Goal: Task Accomplishment & Management: Complete application form

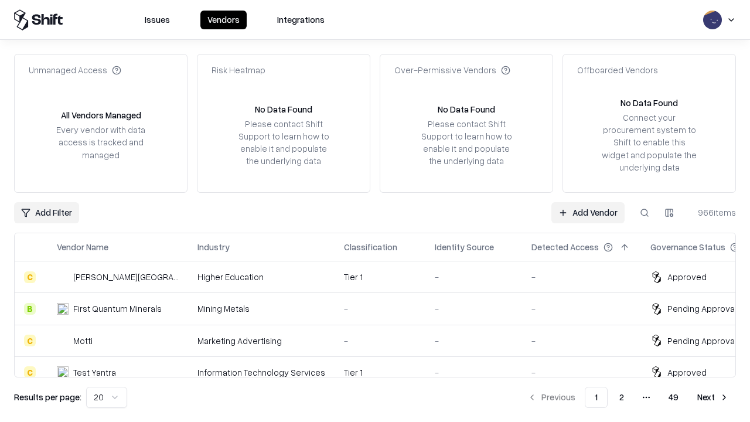
click at [588, 212] on link "Add Vendor" at bounding box center [587, 212] width 73 height 21
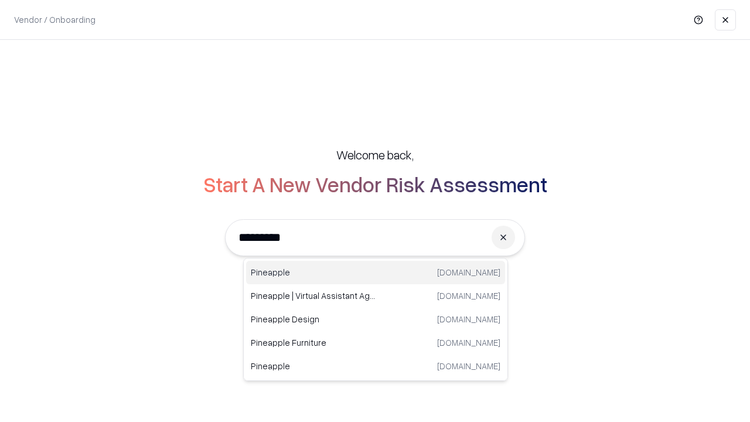
click at [376, 273] on div "Pineapple [DOMAIN_NAME]" at bounding box center [375, 272] width 259 height 23
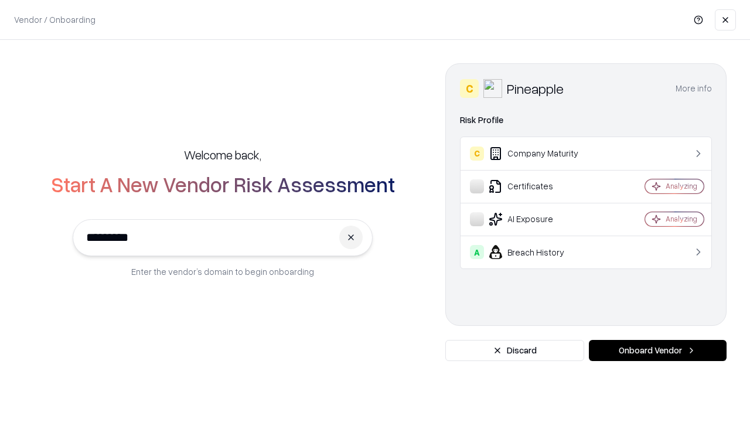
type input "*********"
click at [658, 350] on button "Onboard Vendor" at bounding box center [658, 350] width 138 height 21
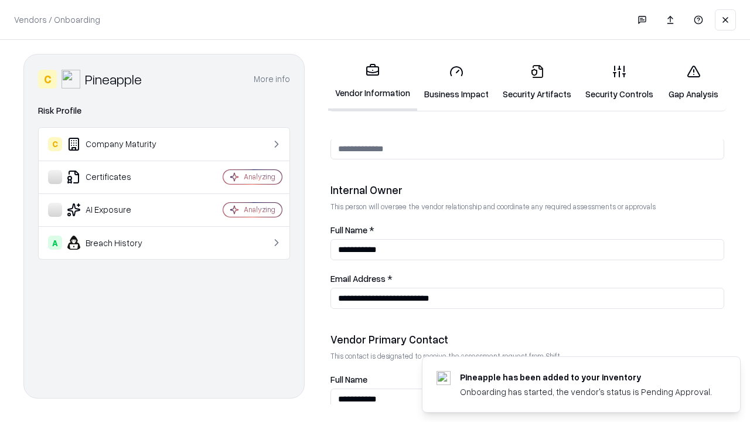
scroll to position [607, 0]
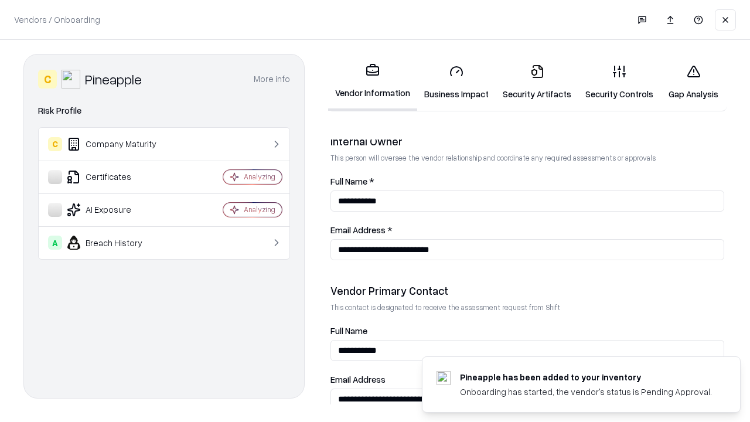
click at [457, 82] on link "Business Impact" at bounding box center [456, 82] width 79 height 55
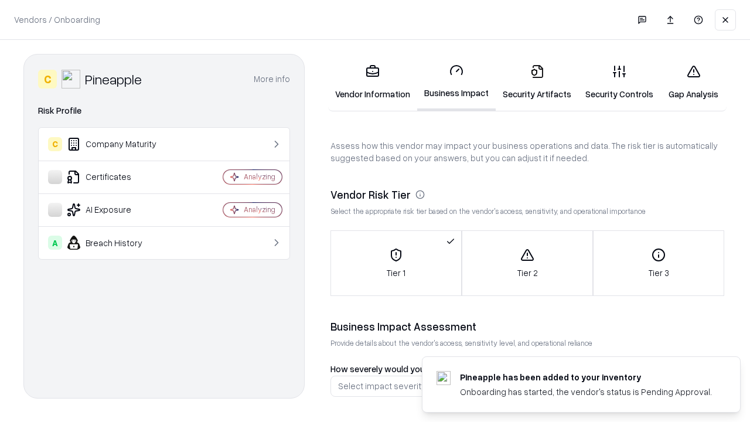
click at [693, 82] on link "Gap Analysis" at bounding box center [694, 82] width 66 height 55
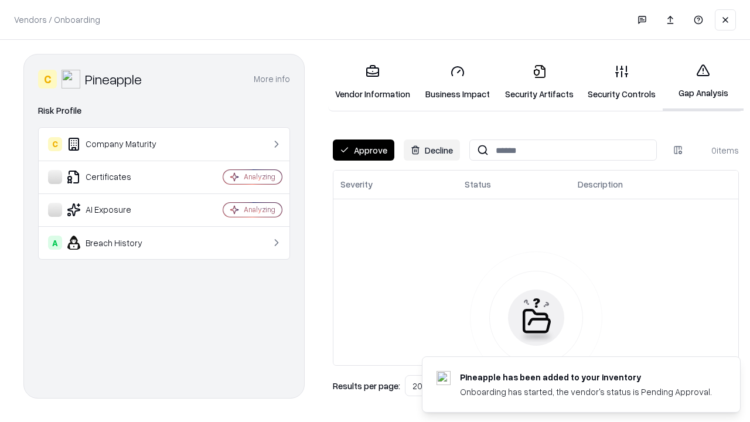
click at [363, 150] on button "Approve" at bounding box center [364, 149] width 62 height 21
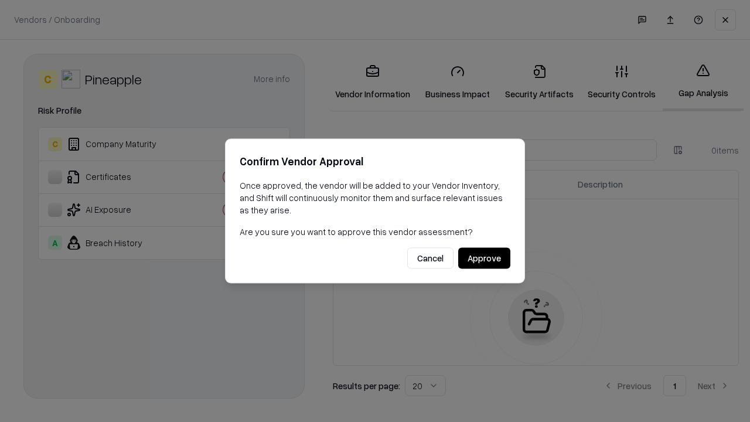
click at [484, 258] on button "Approve" at bounding box center [484, 258] width 52 height 21
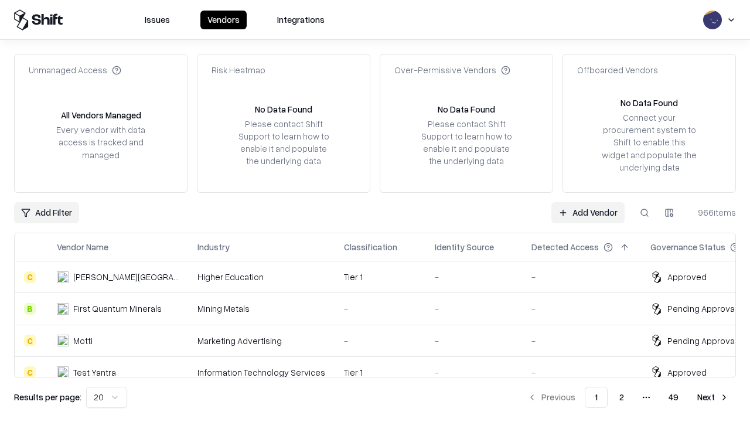
type input "*********"
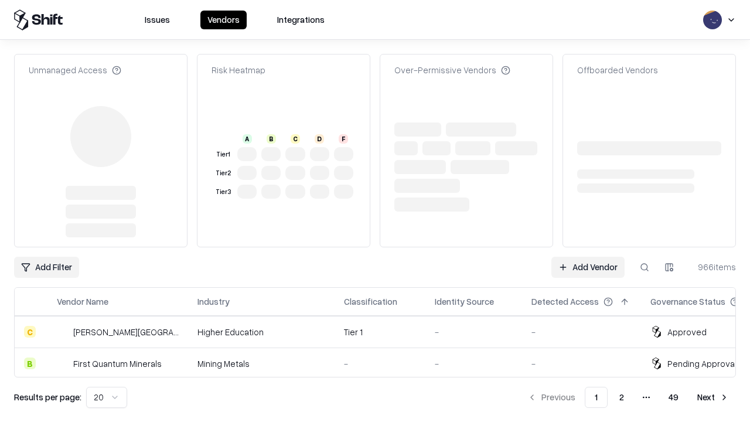
click at [588, 257] on link "Add Vendor" at bounding box center [587, 267] width 73 height 21
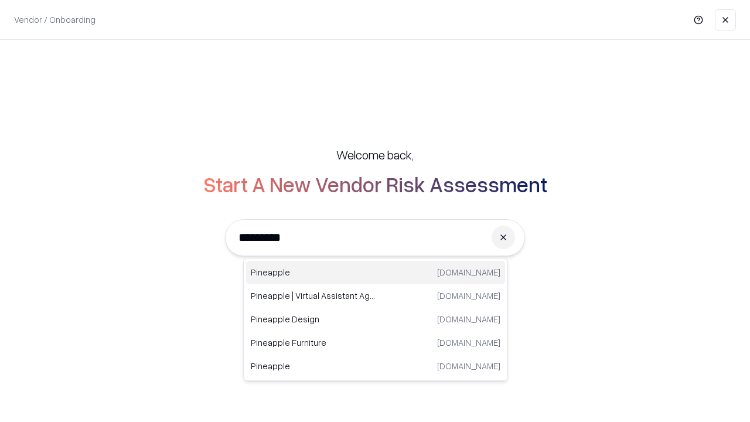
click at [376, 273] on div "Pineapple [DOMAIN_NAME]" at bounding box center [375, 272] width 259 height 23
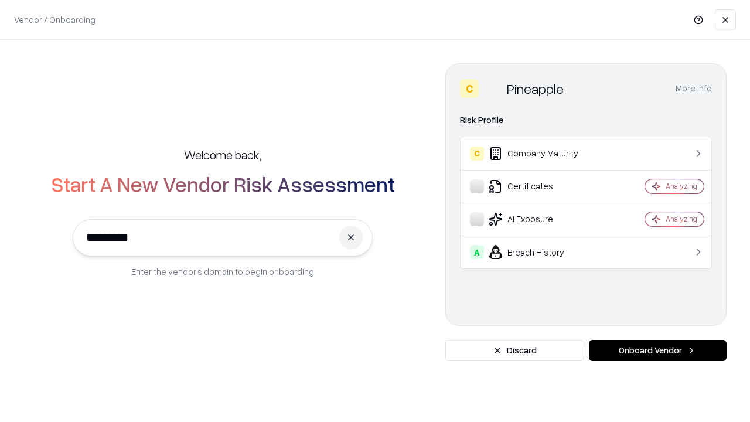
type input "*********"
click at [658, 350] on button "Onboard Vendor" at bounding box center [658, 350] width 138 height 21
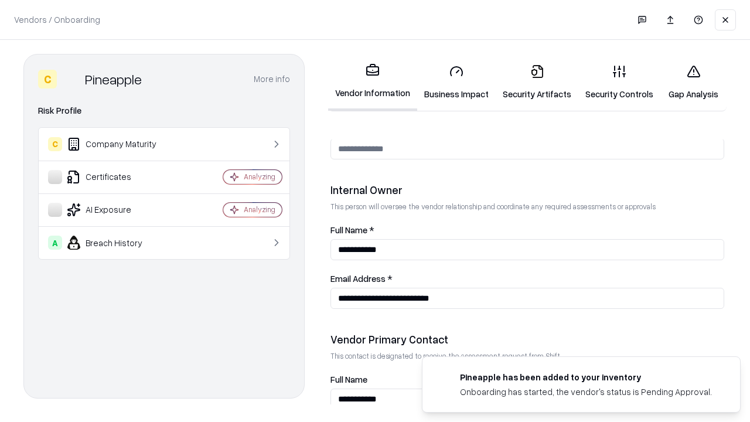
scroll to position [607, 0]
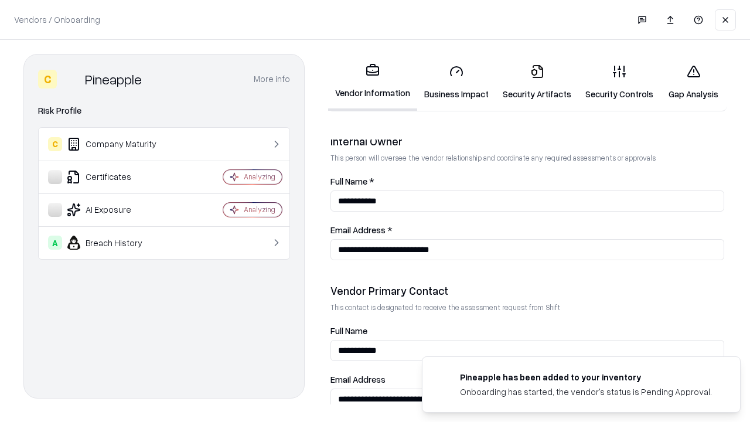
click at [693, 82] on link "Gap Analysis" at bounding box center [694, 82] width 66 height 55
